Goal: Find specific page/section: Find specific page/section

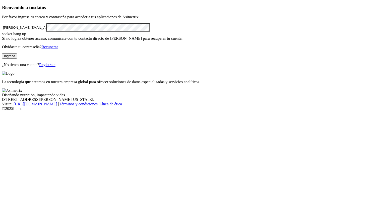
click at [17, 59] on button "Ingresa" at bounding box center [9, 55] width 15 height 5
